Goal: Task Accomplishment & Management: Complete application form

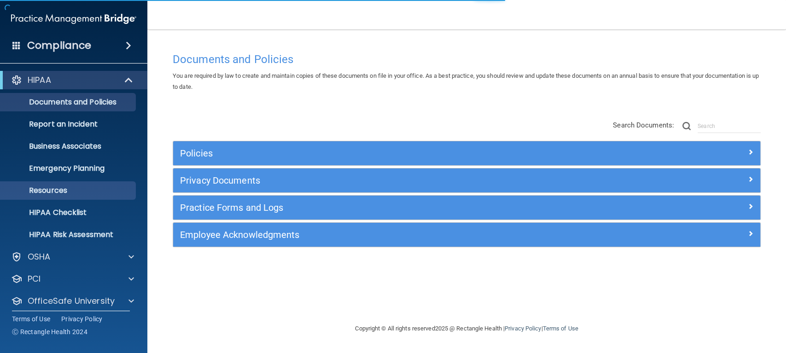
scroll to position [29, 0]
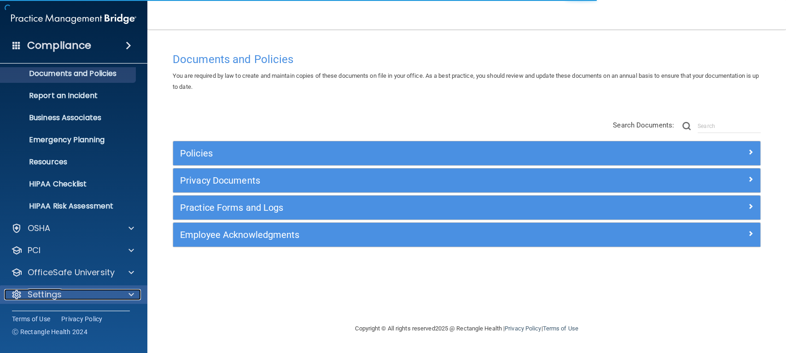
click at [79, 289] on div "Settings" at bounding box center [61, 294] width 114 height 11
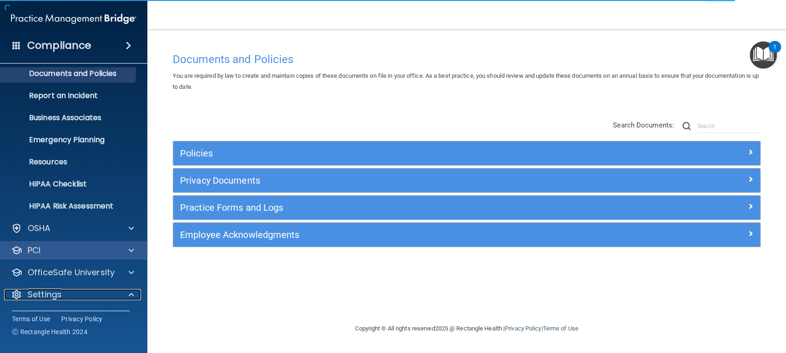
scroll to position [117, 0]
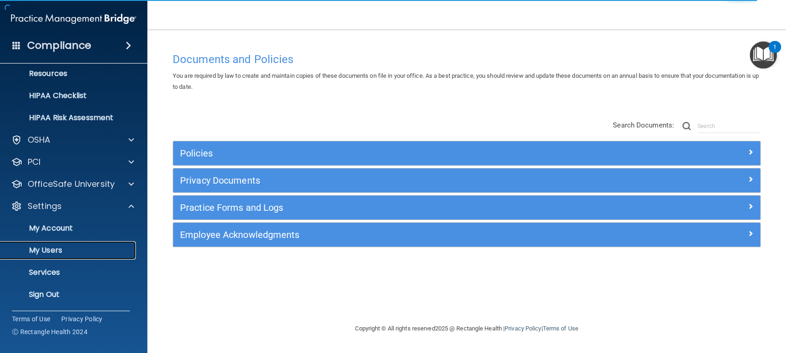
click at [67, 246] on p "My Users" at bounding box center [69, 250] width 126 height 9
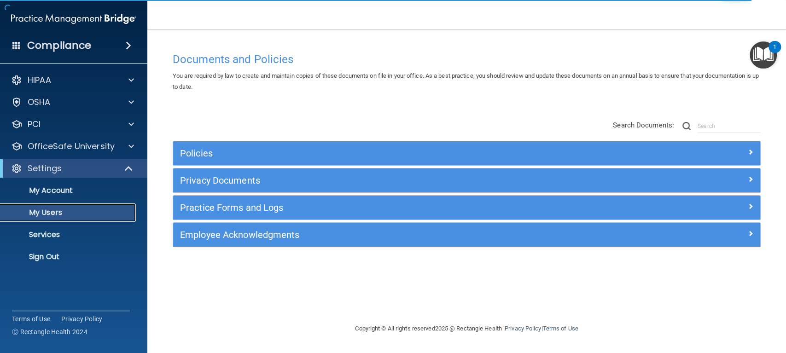
select select "20"
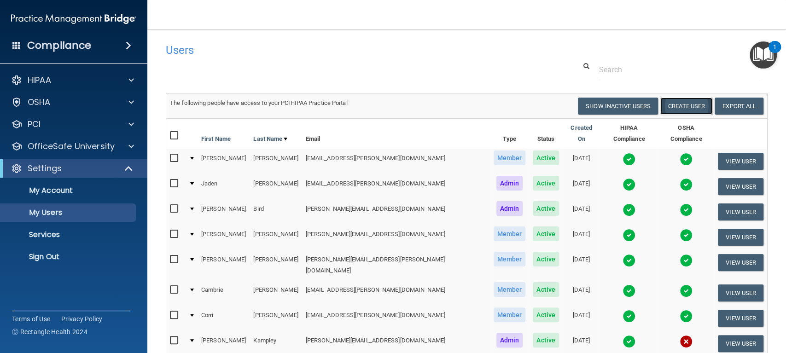
click at [668, 107] on button "Create User" at bounding box center [686, 106] width 52 height 17
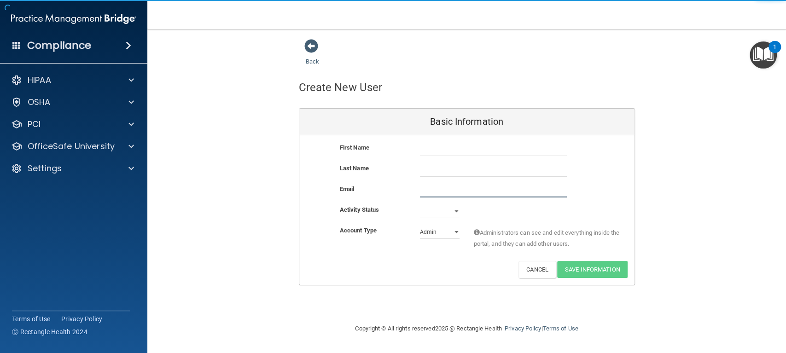
click at [443, 186] on input "email" at bounding box center [493, 191] width 147 height 14
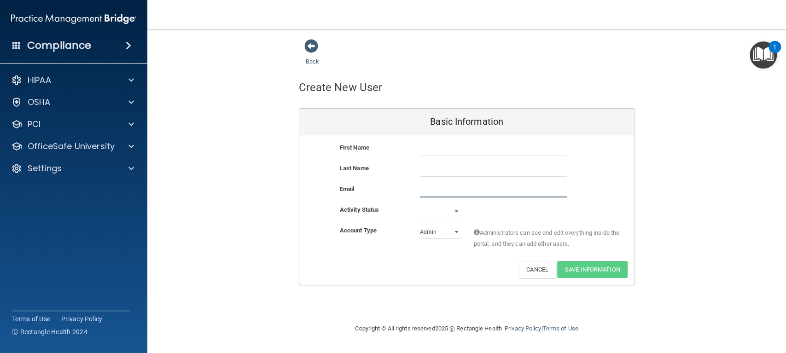
paste input "[EMAIL_ADDRESS][PERSON_NAME][DOMAIN_NAME]"
click at [420, 191] on input "[EMAIL_ADDRESS][PERSON_NAME][DOMAIN_NAME]" at bounding box center [493, 191] width 147 height 14
type input "[PERSON_NAME][EMAIL_ADDRESS][PERSON_NAME][DOMAIN_NAME]"
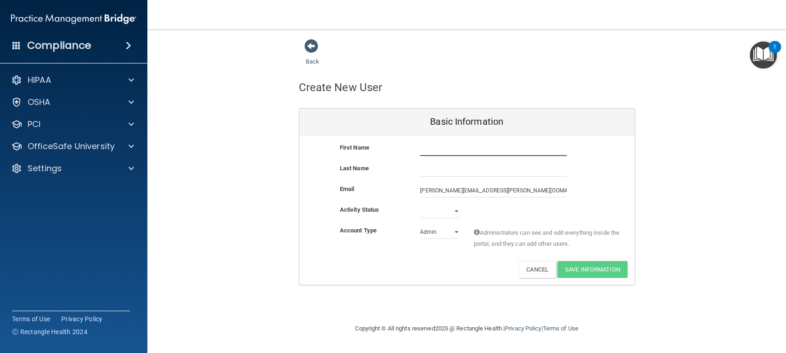
click at [448, 142] on input "text" at bounding box center [493, 149] width 147 height 14
type input "[PERSON_NAME]"
click at [441, 166] on input "text" at bounding box center [493, 170] width 147 height 14
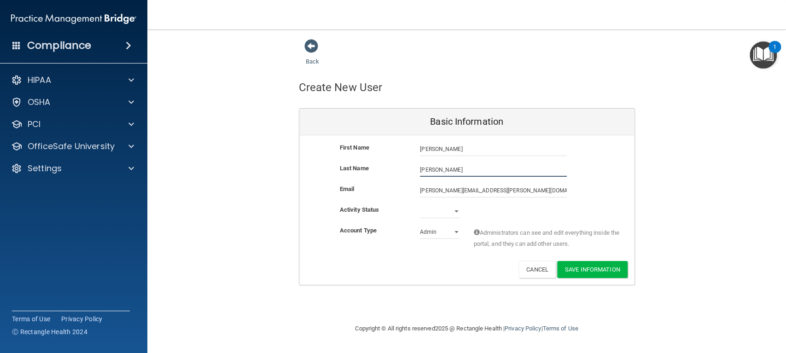
type input "[PERSON_NAME]"
click at [454, 208] on select "Active Inactive" at bounding box center [440, 211] width 40 height 14
select select "active"
click at [420, 204] on select "Active Inactive" at bounding box center [440, 211] width 40 height 14
click at [447, 236] on select "Admin Member" at bounding box center [440, 232] width 40 height 14
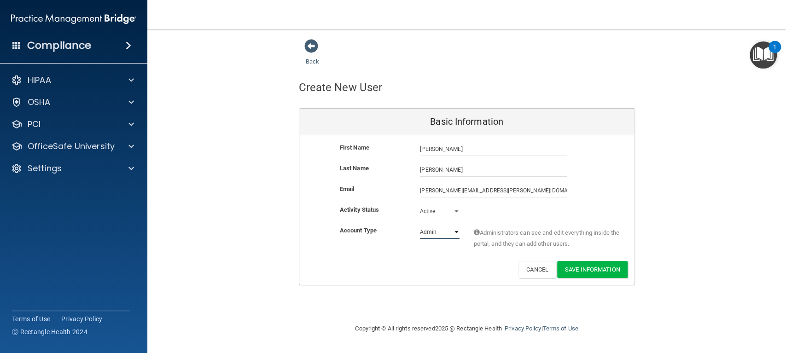
select select "practice_member"
click at [420, 225] on select "Admin Member" at bounding box center [440, 232] width 40 height 14
click at [584, 268] on button "Save Information" at bounding box center [592, 269] width 70 height 17
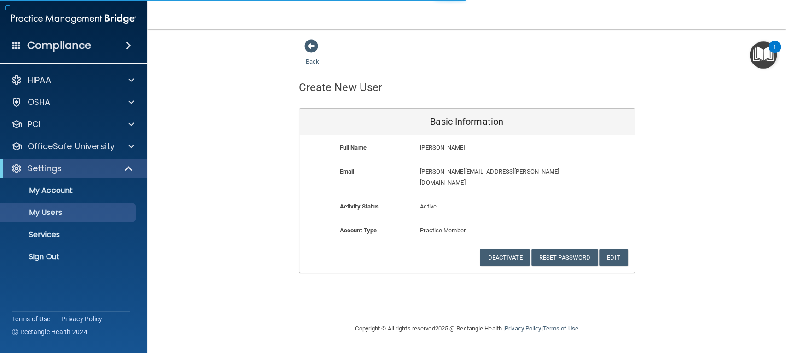
select select "20"
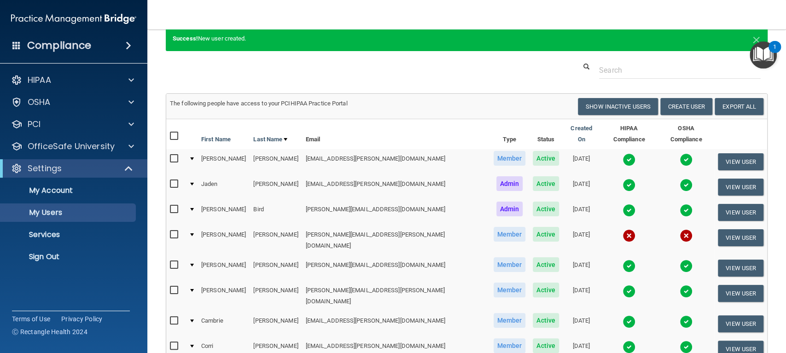
scroll to position [34, 0]
